Goal: Task Accomplishment & Management: Manage account settings

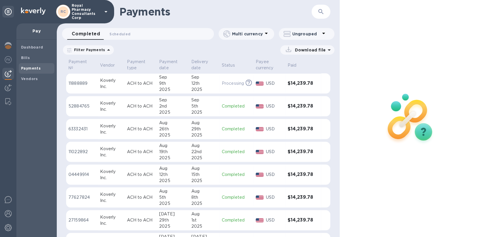
scroll to position [171, 0]
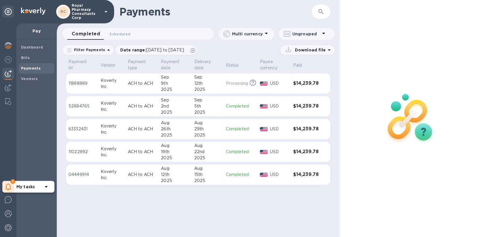
click at [11, 184] on icon at bounding box center [9, 186] width 6 height 7
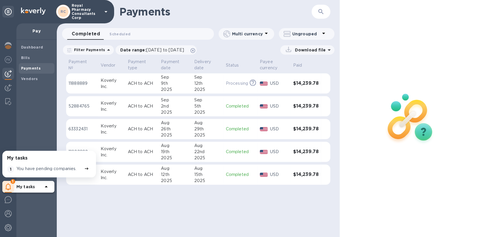
click at [47, 163] on div "My tasks 1 You have pending companies." at bounding box center [49, 164] width 87 height 20
click at [47, 166] on p "You have pending companies." at bounding box center [46, 169] width 60 height 6
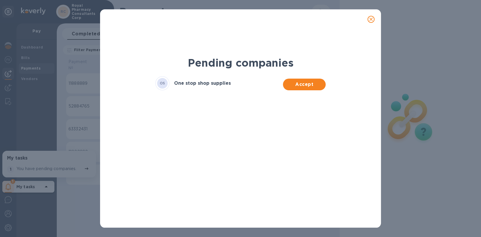
click at [312, 77] on div "Accept" at bounding box center [304, 83] width 42 height 14
click at [310, 83] on span "Accept" at bounding box center [304, 84] width 33 height 7
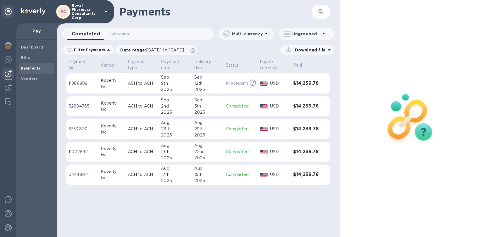
click at [97, 9] on p "Royal Pharmacy Consultants Corp" at bounding box center [86, 12] width 29 height 16
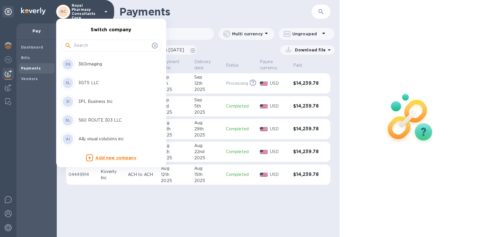
click at [85, 44] on input "text" at bounding box center [111, 45] width 75 height 9
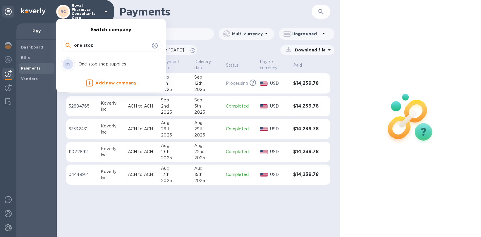
type input "one stop"
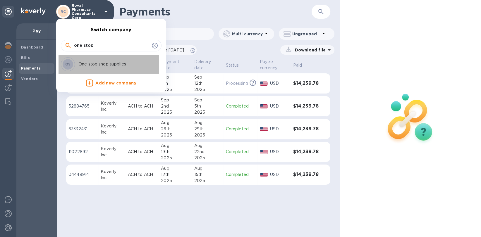
click at [91, 63] on p "One stop shop supplies" at bounding box center [115, 64] width 74 height 6
